Goal: Information Seeking & Learning: Find specific page/section

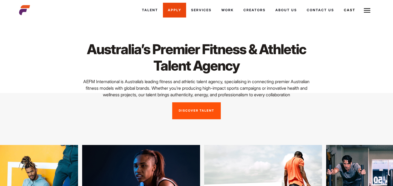
click at [174, 9] on link "Apply" at bounding box center [174, 10] width 23 height 15
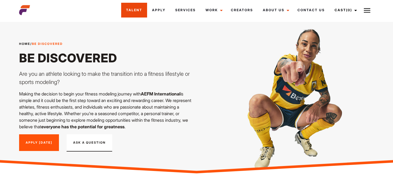
click at [129, 9] on link "Talent" at bounding box center [134, 10] width 26 height 15
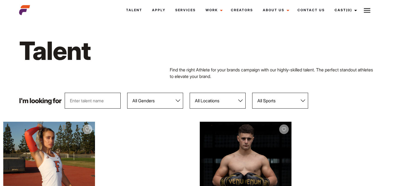
click at [85, 100] on input "text" at bounding box center [93, 101] width 56 height 16
type input "mia"
click at [96, 79] on div "Find the right Athlete for your brands campaign with our highly-skilled talent.…" at bounding box center [197, 72] width 362 height 13
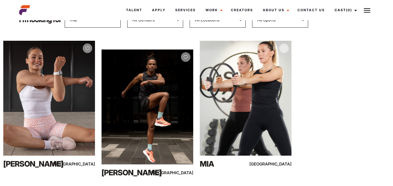
scroll to position [80, 0]
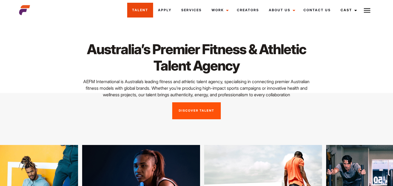
click at [136, 12] on link "Talent" at bounding box center [140, 10] width 26 height 15
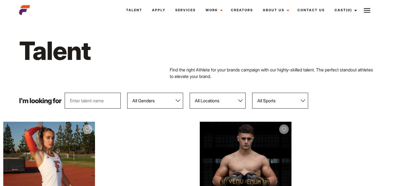
click at [93, 100] on input "text" at bounding box center [93, 101] width 56 height 16
click at [121, 77] on div "Find the right Athlete for your brands campaign with our highly-skilled talent.…" at bounding box center [197, 72] width 362 height 13
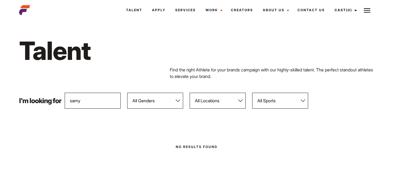
click at [78, 98] on input "samy" at bounding box center [93, 101] width 56 height 16
type input "[PERSON_NAME]"
click at [138, 75] on div "Find the right Athlete for your brands campaign with our highly-skilled talent.…" at bounding box center [197, 72] width 362 height 13
